Goal: Information Seeking & Learning: Check status

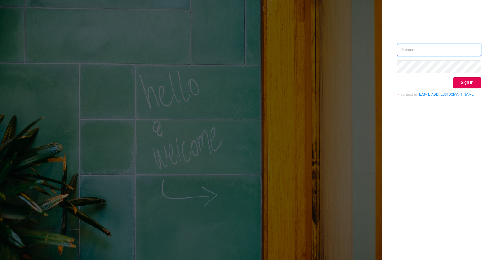
type input "[PERSON_NAME][EMAIL_ADDRESS][DOMAIN_NAME]"
click at [161, 167] on div "[PERSON_NAME][EMAIL_ADDRESS][DOMAIN_NAME] Sign in contact us [EMAIL_ADDRESS][DO…" at bounding box center [248, 130] width 496 height 260
click at [476, 84] on button "Sign in" at bounding box center [467, 82] width 28 height 11
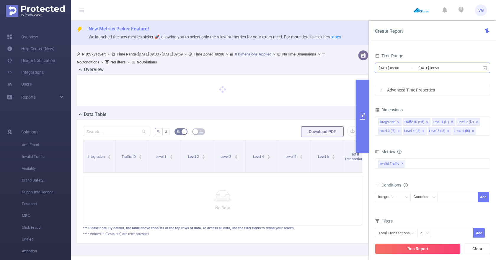
click at [407, 68] on input "[DATE] 09:00" at bounding box center [402, 68] width 48 height 8
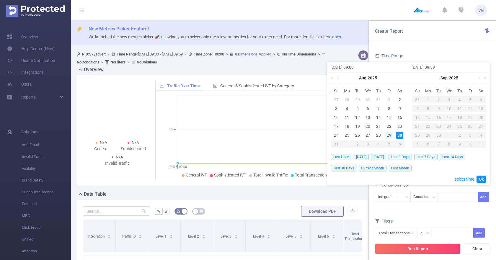
click at [388, 135] on div "29" at bounding box center [388, 135] width 7 height 7
type input "[DATE] 09:00"
type input "[DATE] 09:59"
type input "[DATE] 09:00"
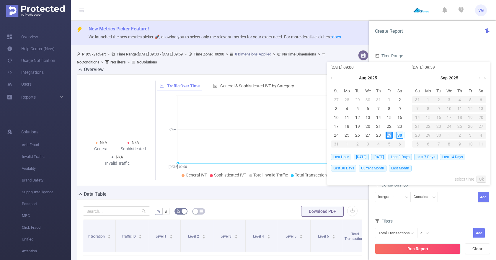
type input "[DATE] 09:59"
click at [480, 177] on link "Ok" at bounding box center [481, 178] width 10 height 7
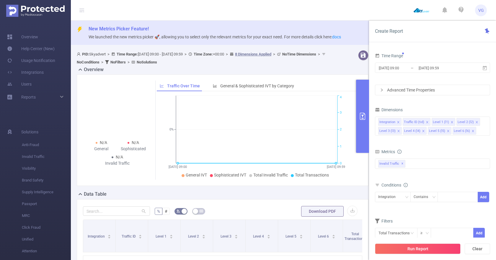
click at [410, 85] on div "Advanced Time Properties" at bounding box center [432, 90] width 114 height 10
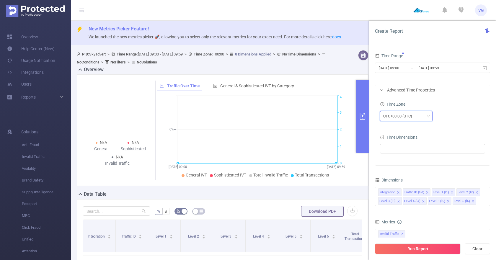
click at [392, 114] on div "UTC+00:00 (UTC)" at bounding box center [399, 116] width 33 height 10
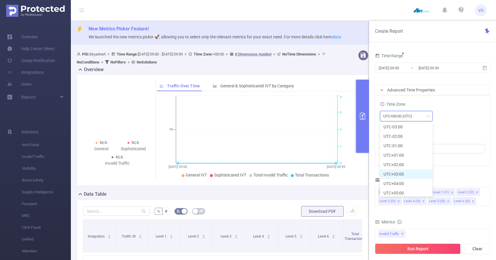
click at [389, 173] on li "UTC+03:00" at bounding box center [406, 173] width 53 height 9
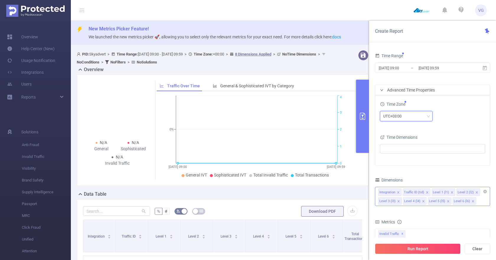
click at [475, 193] on icon "icon: close" at bounding box center [476, 192] width 3 height 3
click at [400, 200] on icon "icon: close" at bounding box center [398, 201] width 3 height 3
click at [475, 193] on icon "icon: close" at bounding box center [476, 192] width 3 height 3
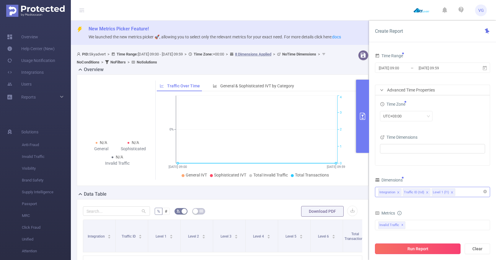
click at [432, 249] on button "Run Report" at bounding box center [418, 248] width 86 height 11
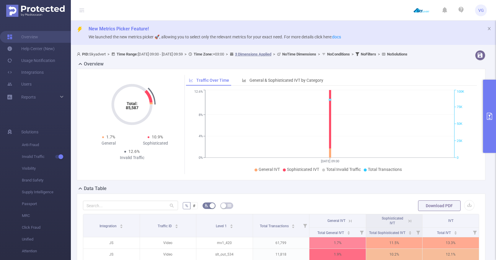
click at [487, 97] on button "primary" at bounding box center [489, 116] width 13 height 73
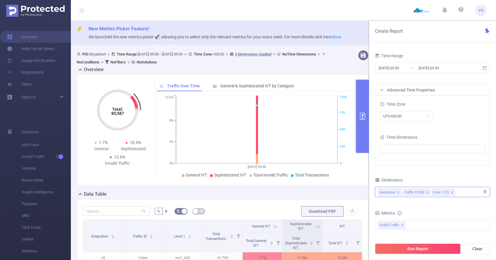
click at [408, 69] on input "[DATE] 09:00" at bounding box center [402, 68] width 48 height 8
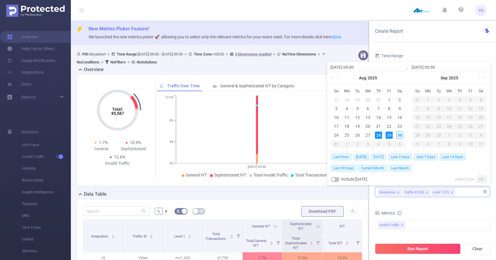
click at [376, 158] on span "[DATE]" at bounding box center [378, 157] width 15 height 6
type input "[DATE] 00:00"
type input "[DATE] 23:59"
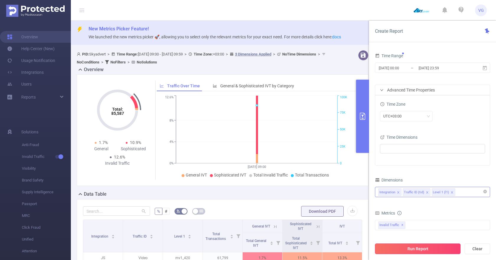
click at [412, 245] on button "Run Report" at bounding box center [418, 248] width 86 height 11
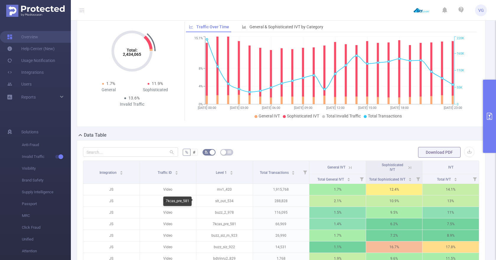
scroll to position [53, 0]
click at [491, 115] on icon "primary" at bounding box center [488, 116] width 7 height 7
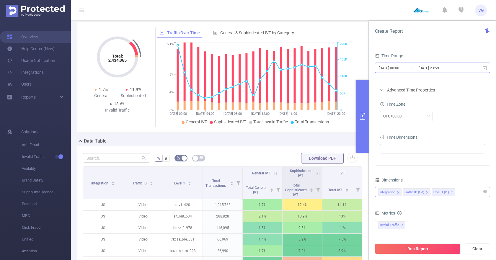
click at [402, 68] on input "[DATE] 00:00" at bounding box center [402, 68] width 48 height 8
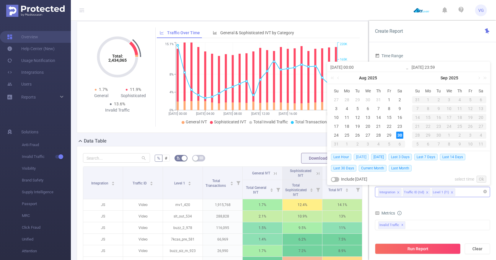
click at [363, 156] on span "[DATE]" at bounding box center [360, 157] width 15 height 6
type input "[DATE] 00:00"
type input "[DATE] 23:59"
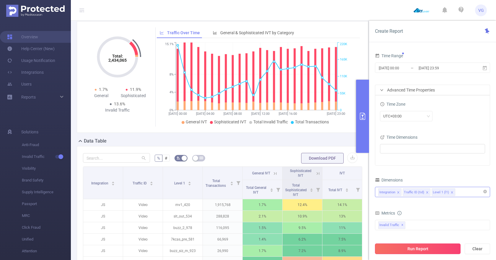
click at [420, 251] on button "Run Report" at bounding box center [418, 248] width 86 height 11
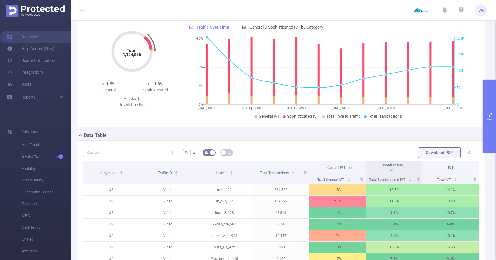
click at [491, 100] on button "primary" at bounding box center [489, 116] width 13 height 73
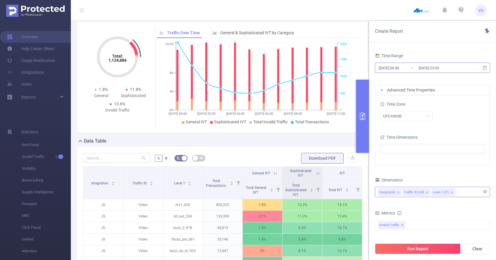
click at [403, 68] on input "[DATE] 00:00" at bounding box center [402, 68] width 48 height 8
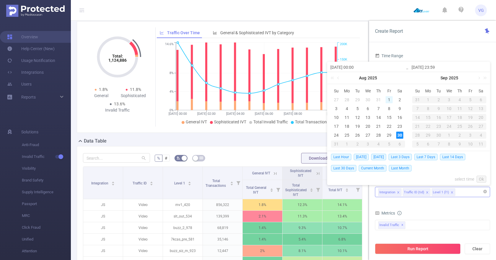
click at [389, 99] on div "1" at bounding box center [388, 99] width 7 height 7
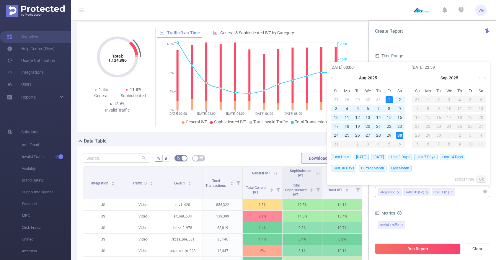
click at [399, 135] on div "30" at bounding box center [399, 135] width 7 height 7
type input "[DATE] 00:00"
click at [480, 179] on link "Ok" at bounding box center [481, 178] width 10 height 7
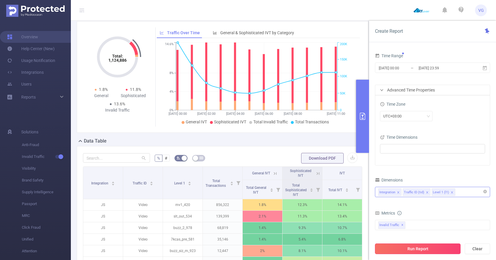
click at [407, 246] on button "Run Report" at bounding box center [418, 248] width 86 height 11
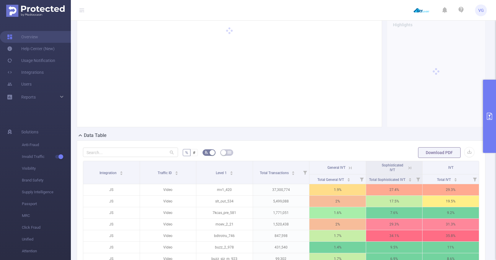
click at [118, 132] on div "Highlights" at bounding box center [280, 74] width 413 height 116
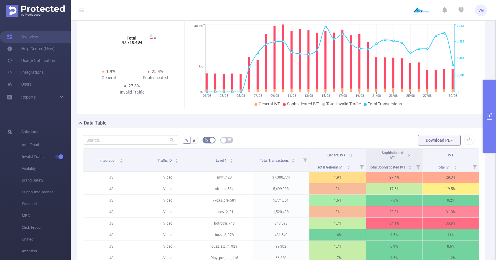
scroll to position [65, 0]
click at [170, 127] on div "Data Table" at bounding box center [283, 123] width 413 height 8
click at [485, 100] on button "primary" at bounding box center [489, 116] width 13 height 73
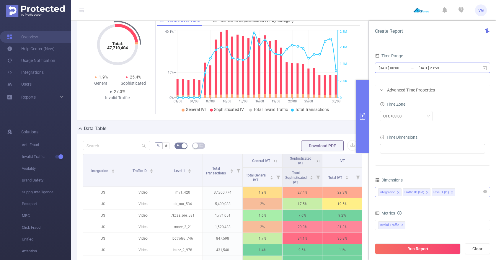
click at [399, 68] on input "[DATE] 00:00" at bounding box center [402, 68] width 48 height 8
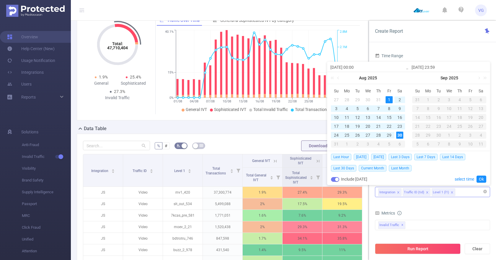
click at [399, 134] on div "30" at bounding box center [399, 135] width 7 height 7
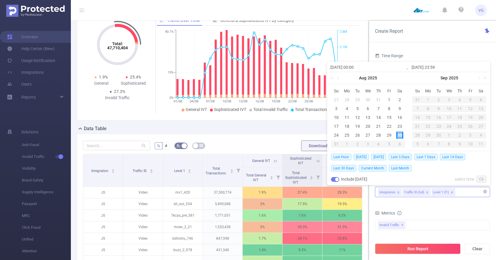
click at [399, 134] on div "30" at bounding box center [399, 135] width 7 height 7
type input "[DATE] 00:00"
click at [481, 180] on link "Ok" at bounding box center [481, 178] width 10 height 7
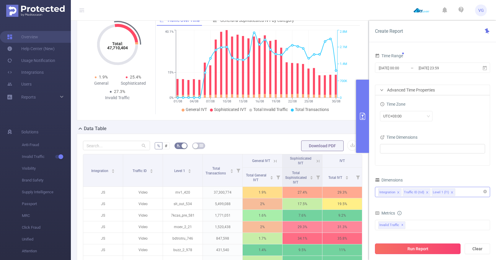
click at [403, 247] on button "Run Report" at bounding box center [418, 248] width 86 height 11
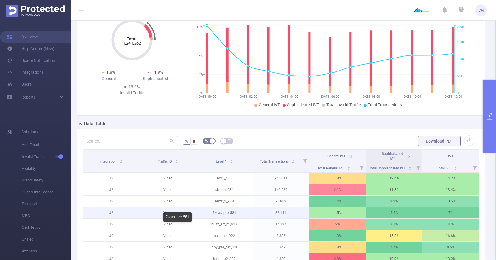
scroll to position [66, 0]
